Goal: Transaction & Acquisition: Purchase product/service

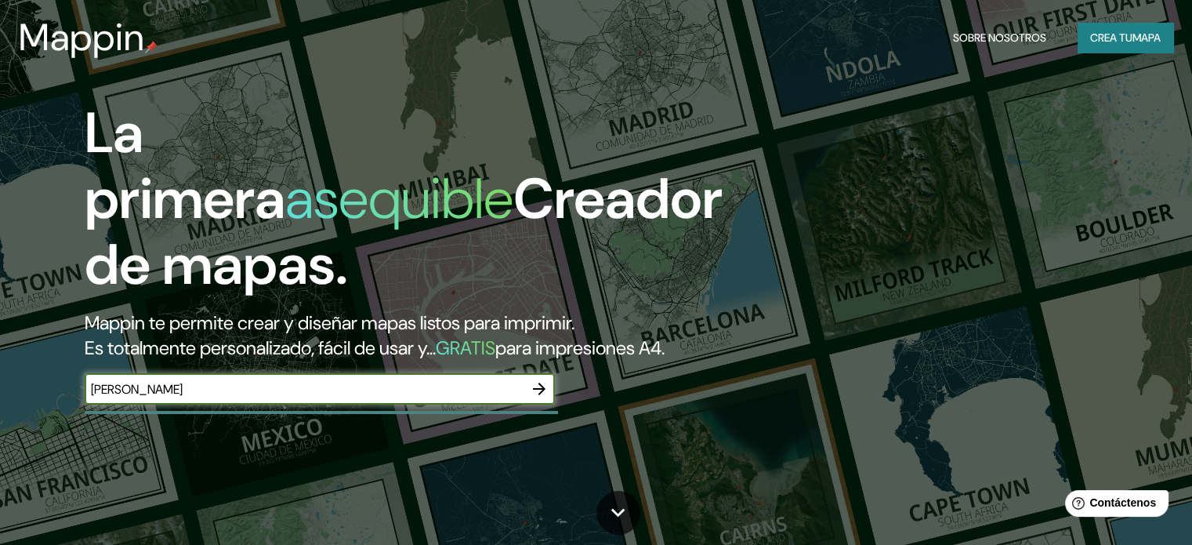
type input "Tuxtla Gutierrez"
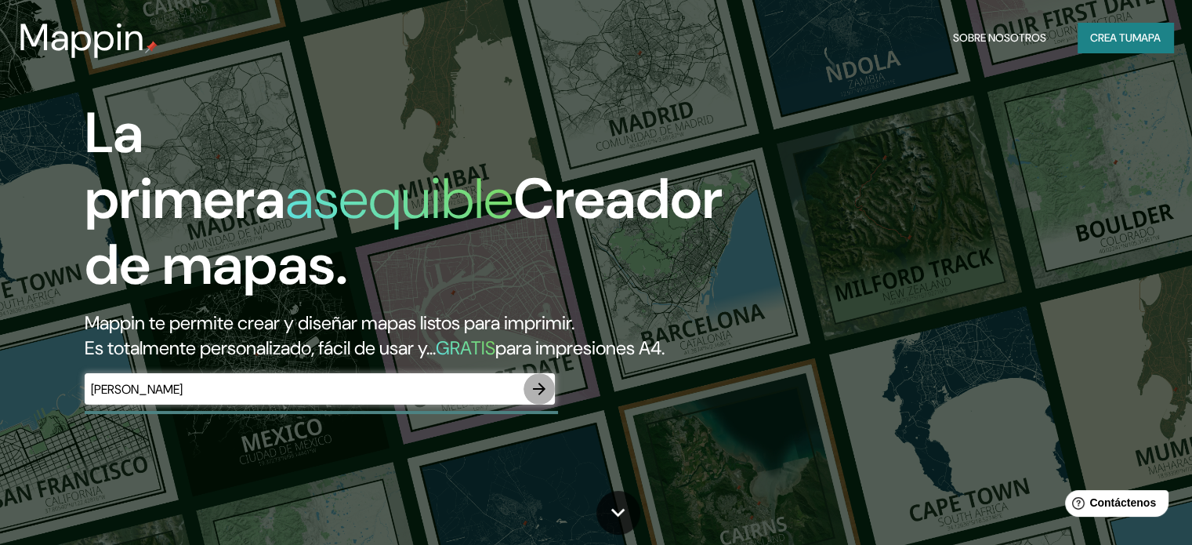
click at [543, 398] on icon "button" at bounding box center [539, 388] width 19 height 19
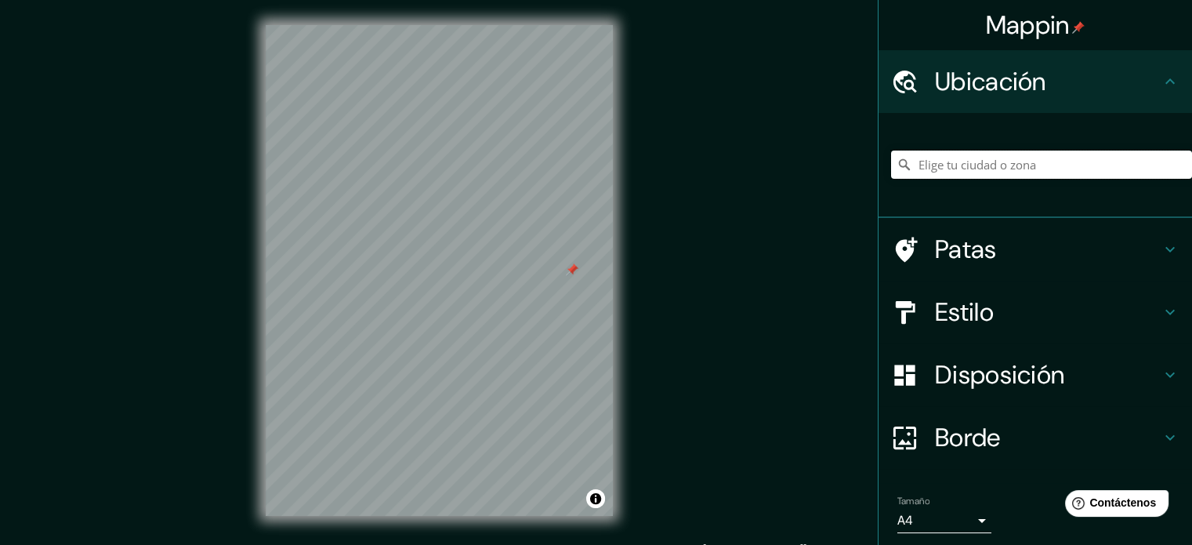
click at [976, 157] on input "Elige tu ciudad o zona" at bounding box center [1041, 164] width 301 height 28
click at [1160, 82] on icon at bounding box center [1169, 81] width 19 height 19
click at [1155, 100] on div "Ubicación" at bounding box center [1034, 81] width 313 height 63
click at [1018, 152] on input "Elige tu ciudad o zona" at bounding box center [1041, 164] width 301 height 28
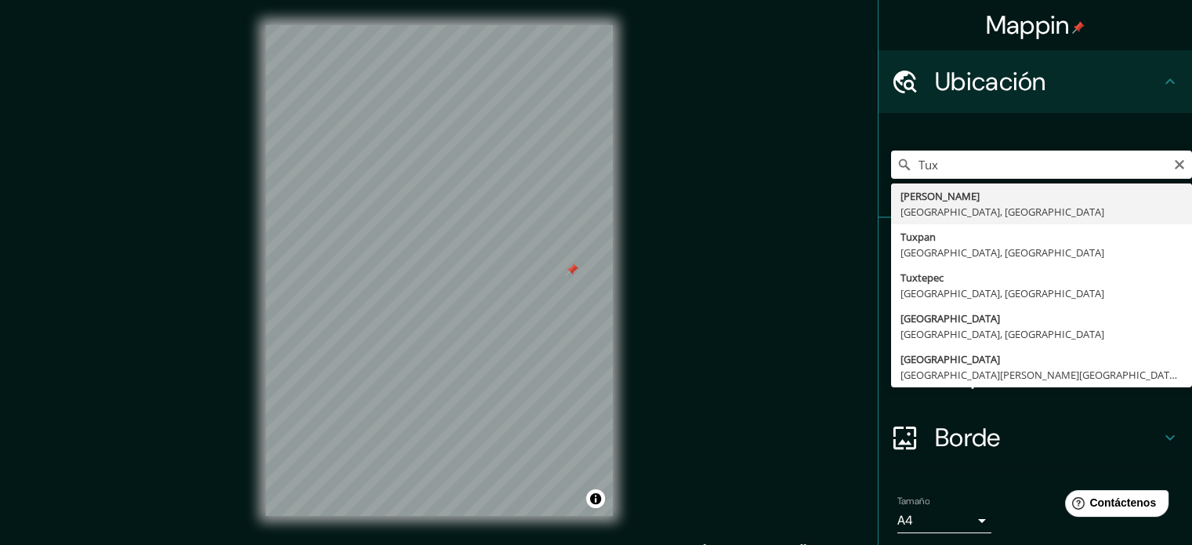
type input "Tuxtla Gutiérrez, Chiapas, México"
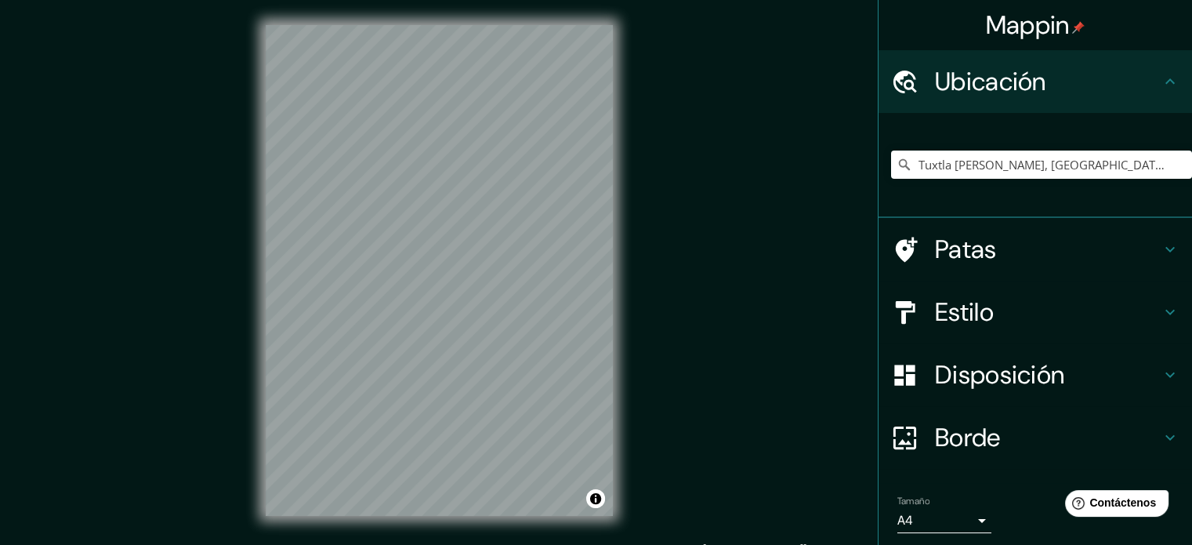
click at [707, 242] on div "Mappin Ubicación Tuxtla Gutiérrez, Chiapas, México Patas Estilo Disposición Bor…" at bounding box center [596, 283] width 1192 height 566
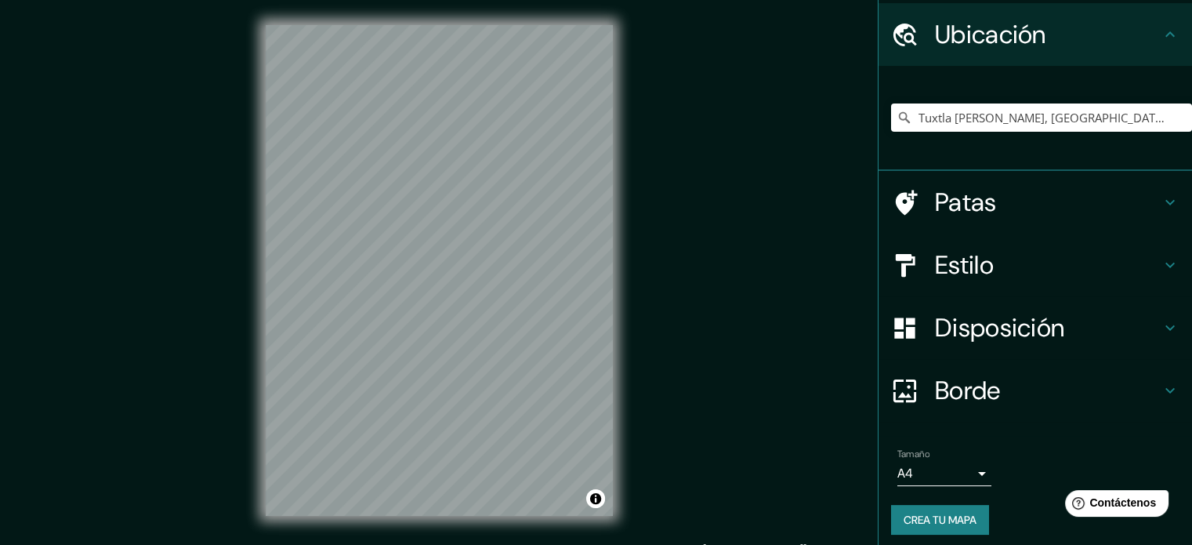
scroll to position [54, 0]
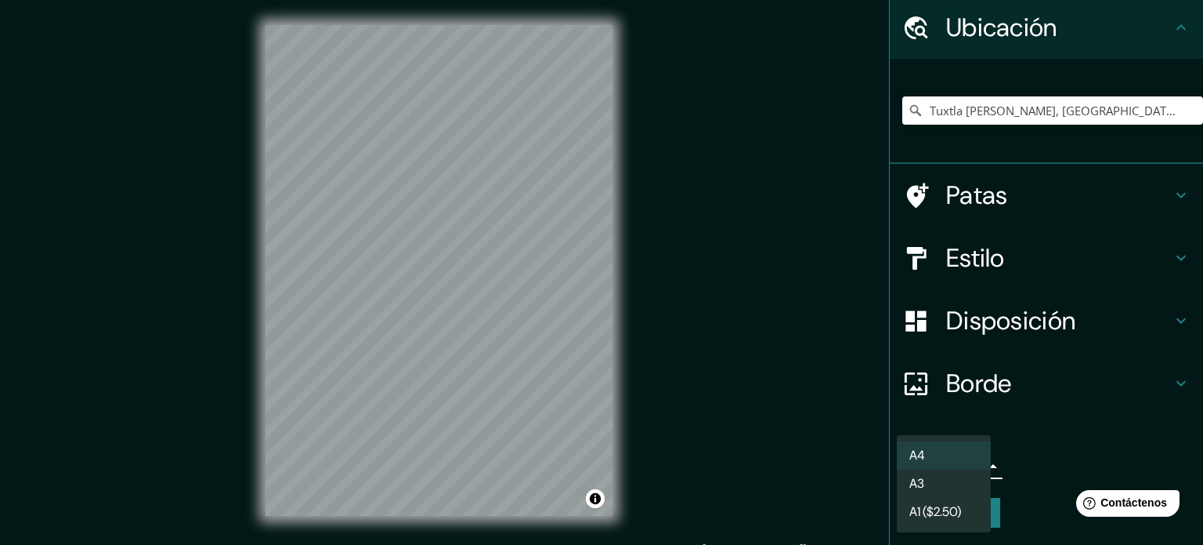
click at [935, 471] on body "Mappin Ubicación Tuxtla Gutiérrez, Chiapas, México Patas Estilo Disposición Bor…" at bounding box center [601, 272] width 1203 height 545
click at [928, 484] on li "A3" at bounding box center [944, 484] width 94 height 29
type input "a4"
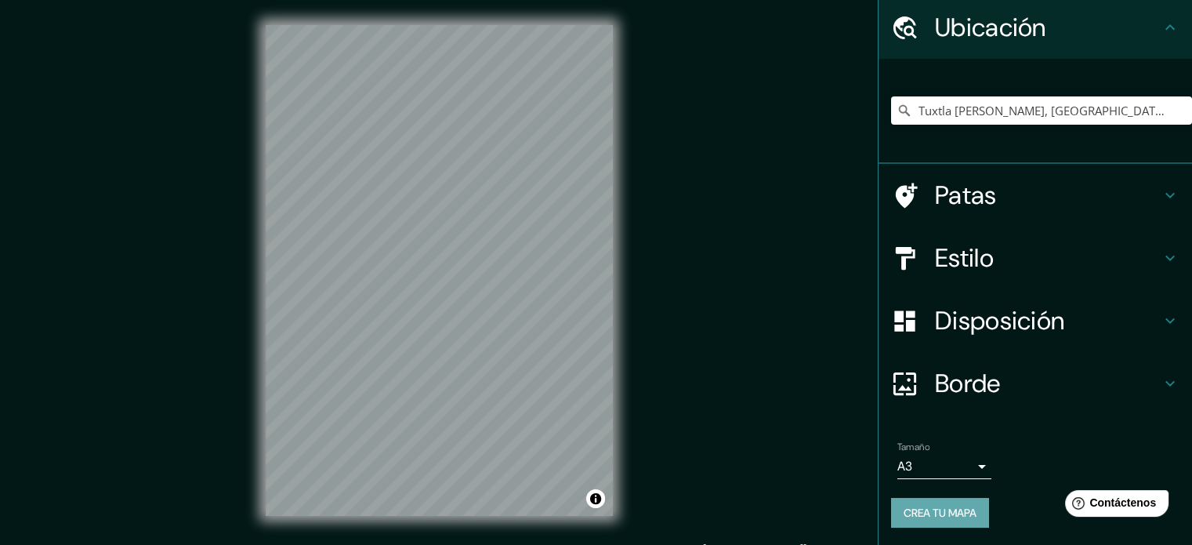
click at [932, 505] on font "Crea tu mapa" at bounding box center [939, 512] width 73 height 14
